Goal: Information Seeking & Learning: Learn about a topic

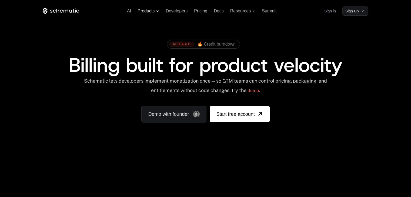
click at [156, 11] on icon at bounding box center [157, 11] width 3 height 2
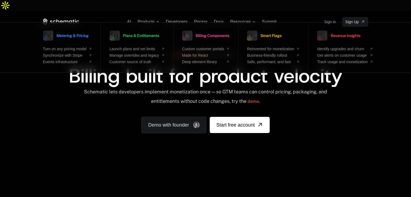
click at [35, 125] on div "RELEASED 🔥 Credit burndown Billing built for product velocity Schematic lets de…" at bounding box center [205, 90] width 351 height 129
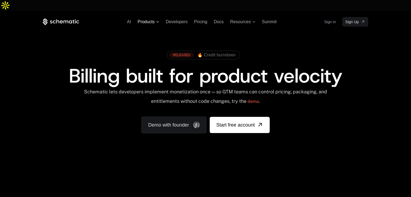
click at [156, 19] on span "Products" at bounding box center [149, 21] width 22 height 5
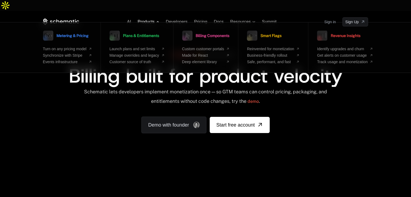
click at [156, 19] on span "Products" at bounding box center [149, 21] width 22 height 5
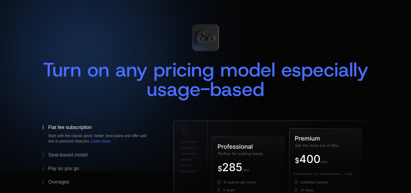
scroll to position [54, 0]
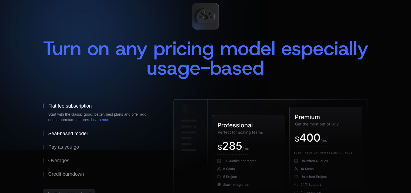
click at [75, 131] on div "Seat-based model" at bounding box center [67, 133] width 39 height 5
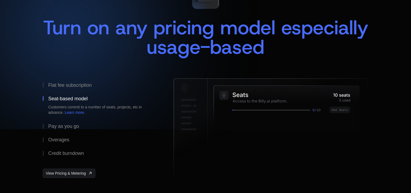
scroll to position [81, 0]
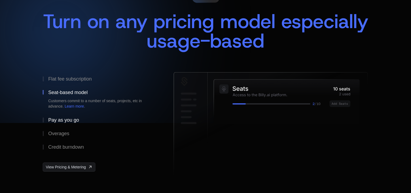
click at [74, 113] on button "Pay as you go" at bounding box center [100, 120] width 114 height 14
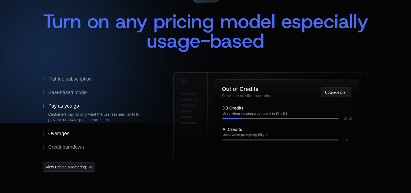
click at [66, 131] on div "Overages" at bounding box center [58, 133] width 21 height 5
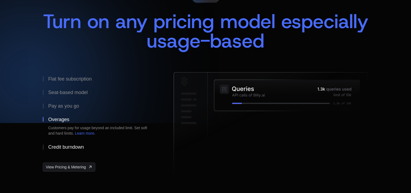
click at [66, 145] on div "Credit burndown" at bounding box center [66, 147] width 36 height 5
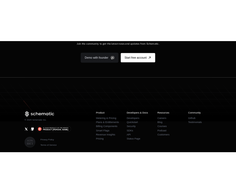
scroll to position [1071, 0]
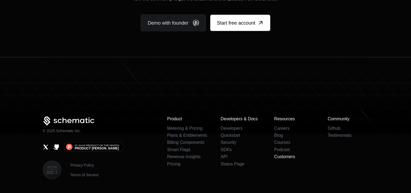
click at [280, 154] on link "Customers" at bounding box center [284, 156] width 21 height 5
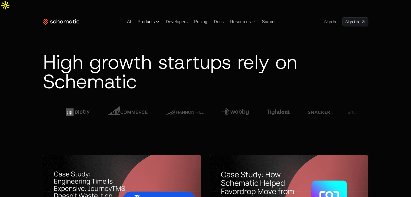
click at [158, 21] on icon at bounding box center [157, 22] width 3 height 2
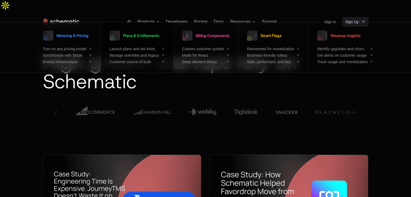
click at [155, 36] on span "Plans & Entitlements" at bounding box center [141, 36] width 36 height 4
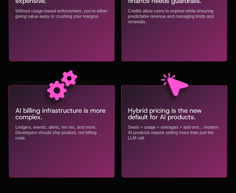
scroll to position [541, 0]
